Goal: Find specific page/section: Find specific page/section

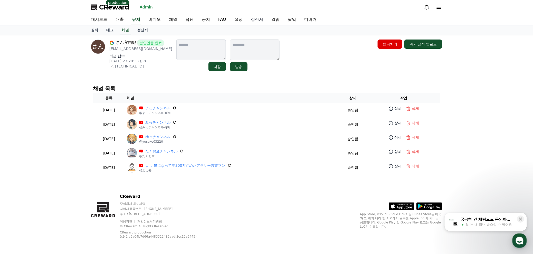
click at [255, 21] on link "정산서" at bounding box center [257, 19] width 21 height 11
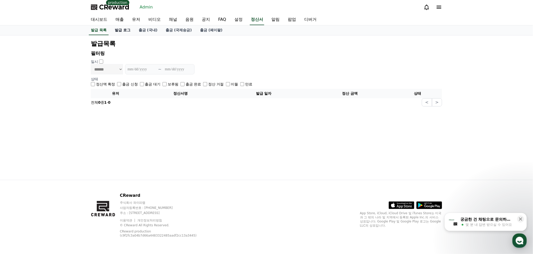
click at [116, 31] on link "발급 로그" at bounding box center [123, 30] width 24 height 10
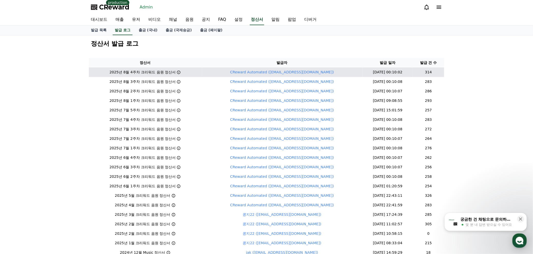
click at [181, 70] on icon at bounding box center [178, 72] width 4 height 4
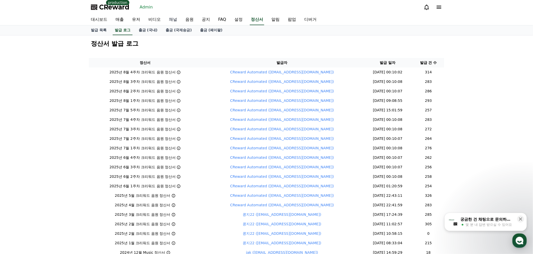
click at [175, 19] on link "채널" at bounding box center [173, 19] width 16 height 11
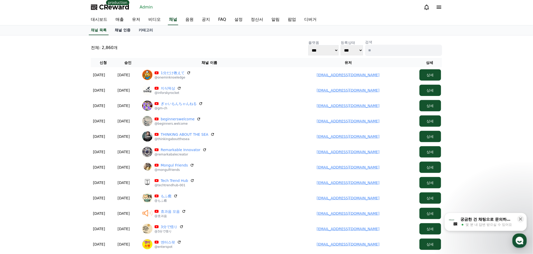
click at [121, 28] on link "채널 인증" at bounding box center [123, 30] width 24 height 10
